Goal: Navigation & Orientation: Understand site structure

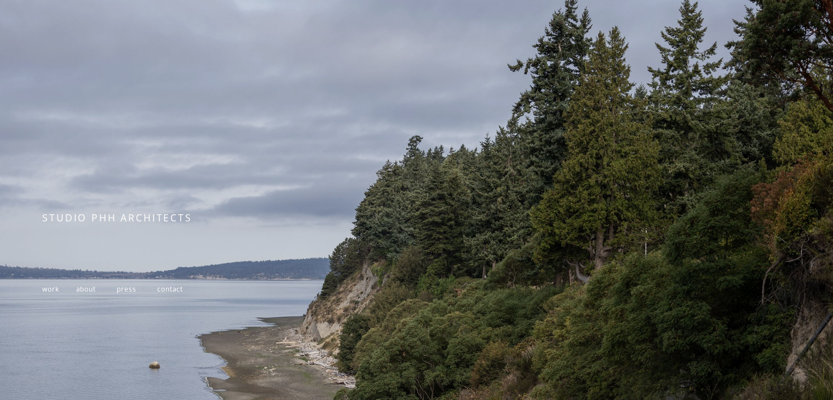
scroll to position [185, 0]
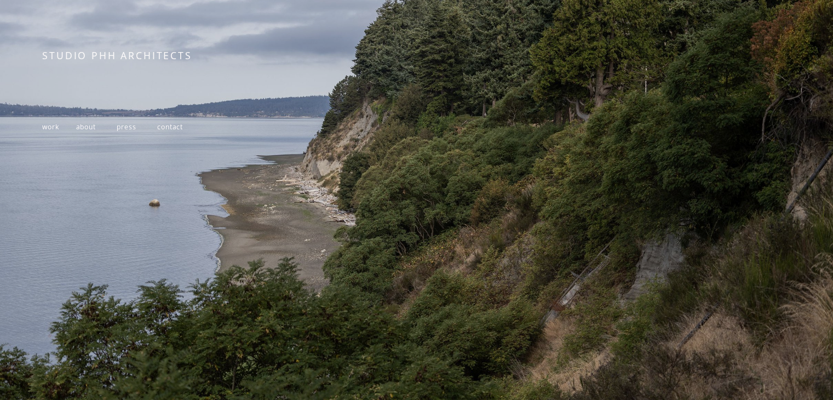
click at [58, 123] on span "work" at bounding box center [50, 126] width 16 height 9
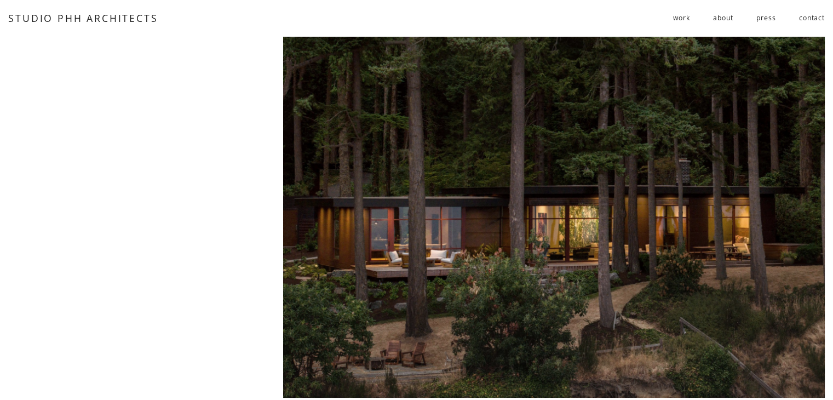
click at [714, 16] on link "about" at bounding box center [723, 18] width 20 height 18
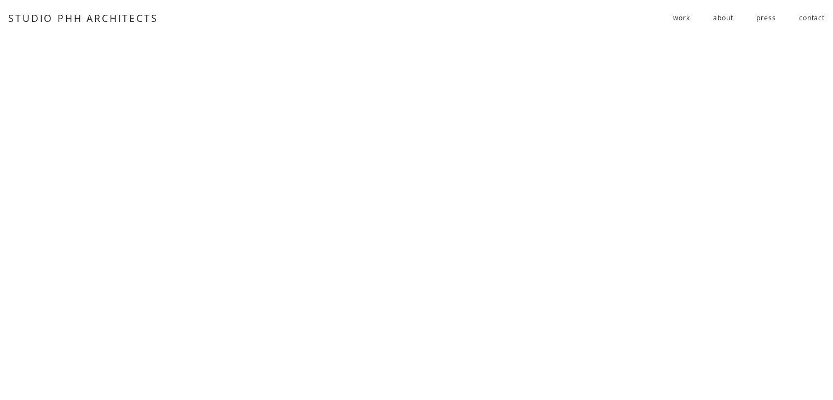
drag, startPoint x: 598, startPoint y: 250, endPoint x: 686, endPoint y: -48, distance: 310.3
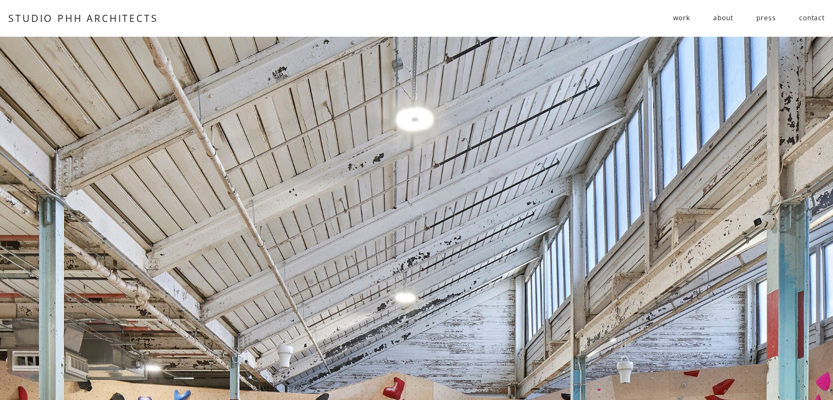
click at [679, 19] on span "work" at bounding box center [681, 18] width 16 height 16
click at [0, 0] on span "public" at bounding box center [0, 0] width 0 height 0
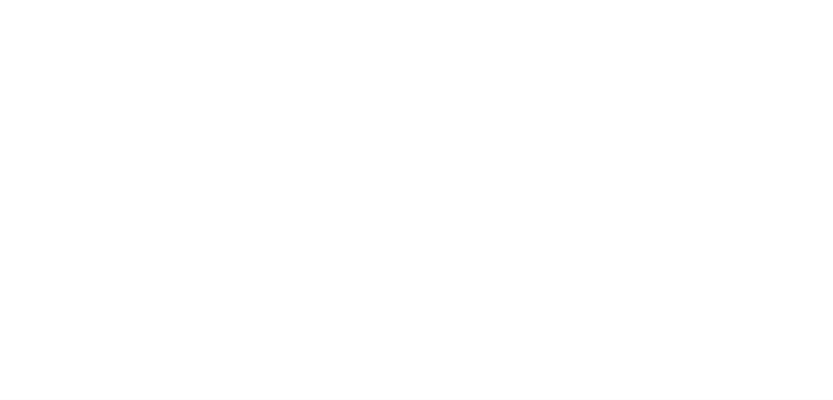
scroll to position [6409, 0]
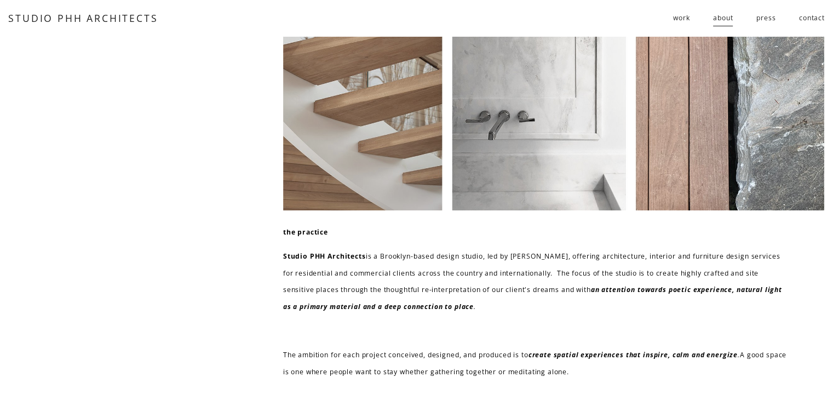
click at [767, 20] on link "press" at bounding box center [766, 18] width 19 height 18
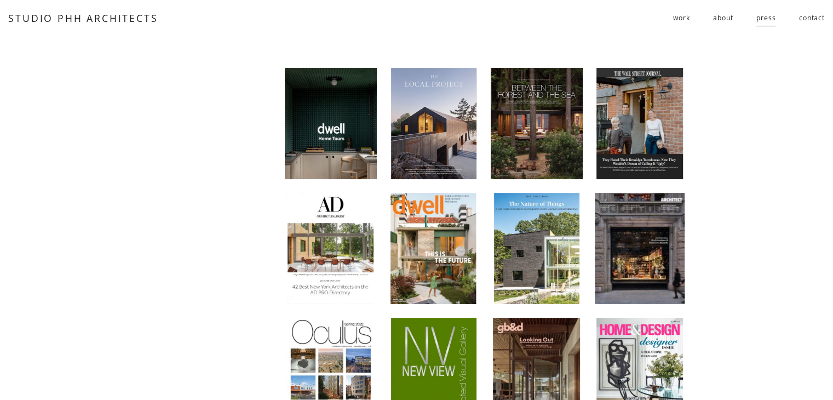
click at [456, 117] on div at bounding box center [433, 123] width 85 height 111
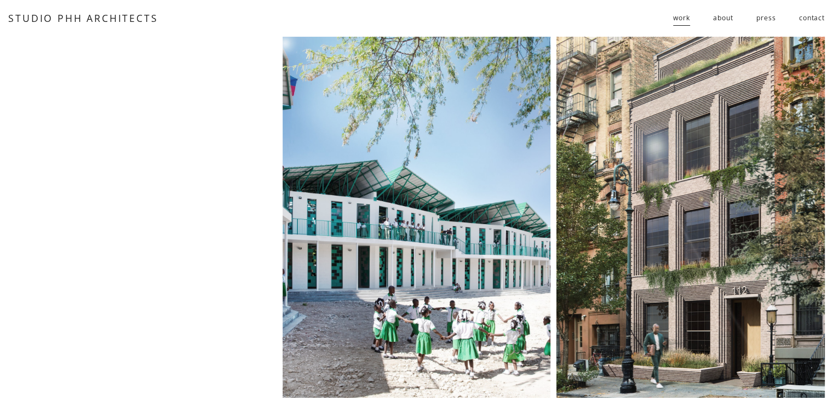
click at [0, 0] on span "residential" at bounding box center [0, 0] width 0 height 0
